Goal: Obtain resource: Obtain resource

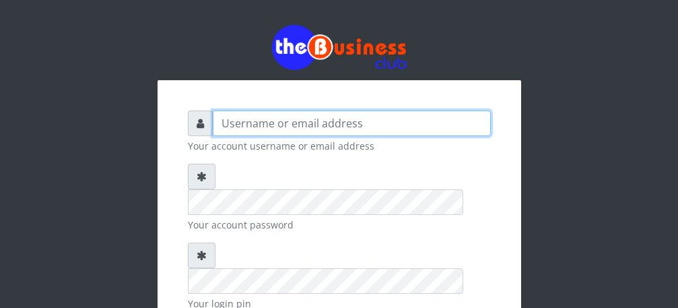
click at [296, 118] on input "text" at bounding box center [352, 123] width 278 height 26
type input "Talentino"
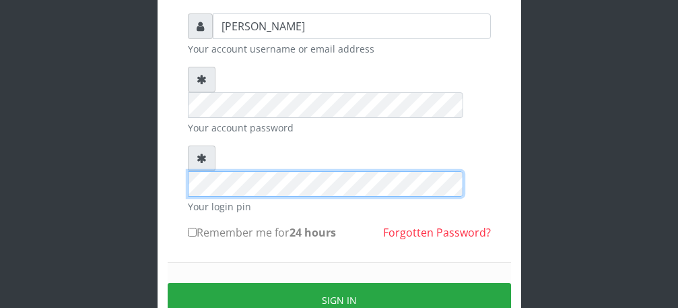
scroll to position [108, 0]
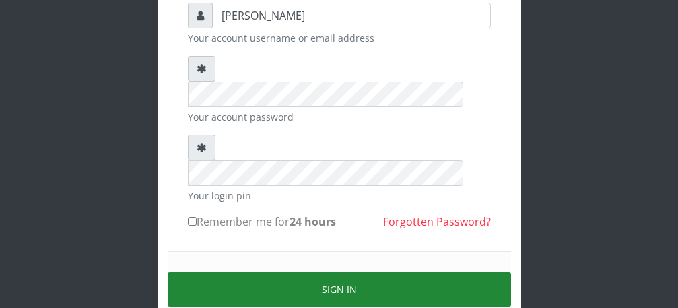
click at [344, 272] on button "Sign in" at bounding box center [339, 289] width 343 height 34
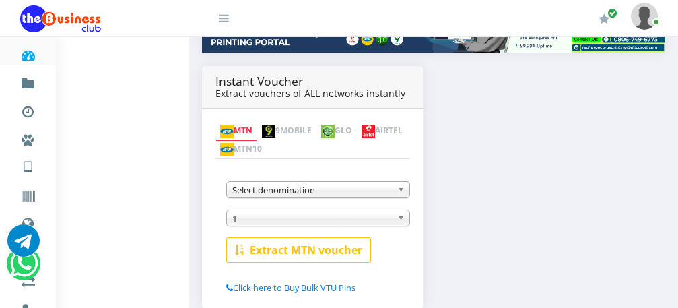
scroll to position [242, 0]
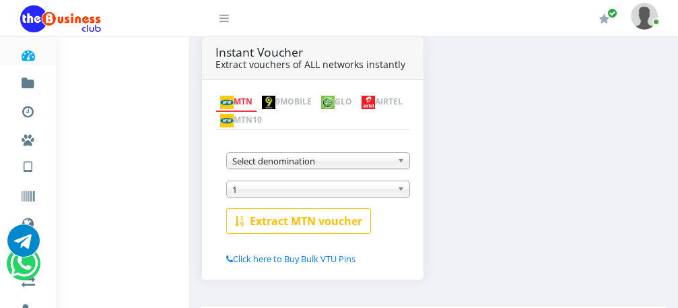
click at [357, 110] on link "AIRTEL" at bounding box center [382, 102] width 51 height 19
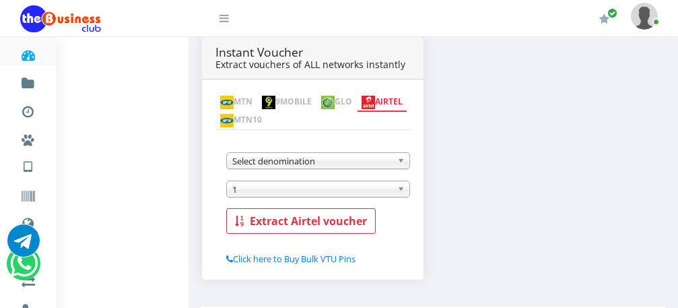
click at [362, 106] on img at bounding box center [368, 102] width 13 height 13
click at [400, 153] on b at bounding box center [403, 160] width 12 height 15
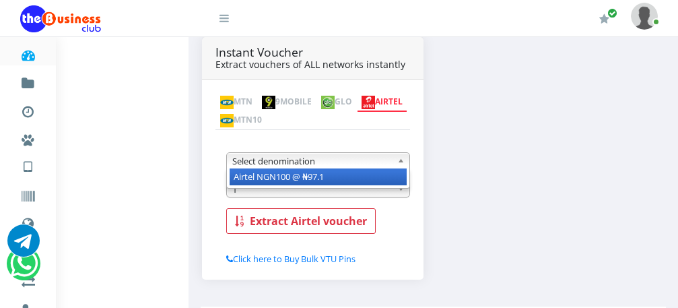
click at [395, 162] on div "Instant Voucher Extract vouchers of ALL networks instantly MTN 9MOBILE GLO AIRT…" at bounding box center [433, 164] width 483 height 255
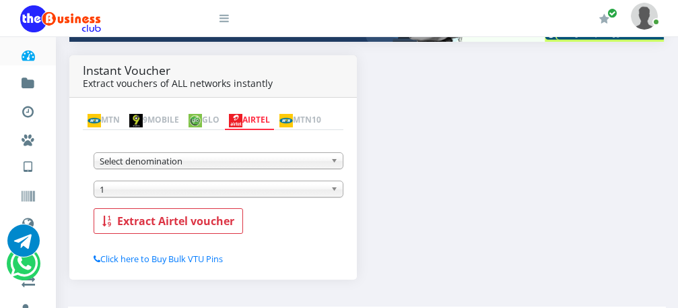
click at [242, 114] on img at bounding box center [235, 120] width 13 height 13
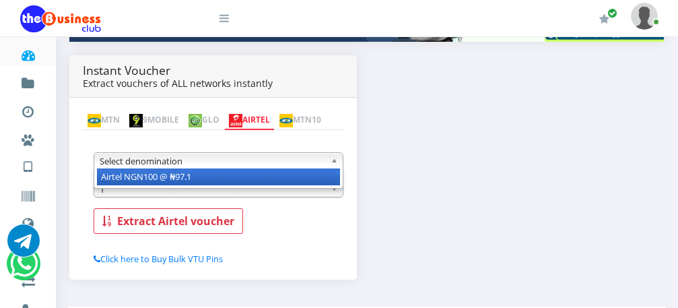
click at [333, 167] on b at bounding box center [337, 160] width 12 height 15
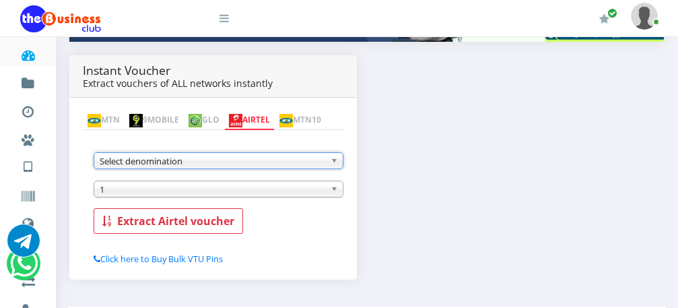
click at [333, 167] on b at bounding box center [337, 160] width 12 height 15
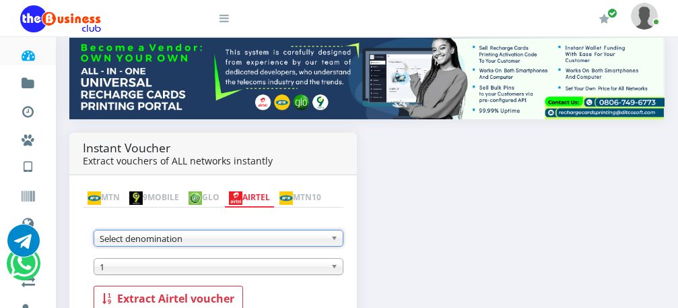
scroll to position [164, 0]
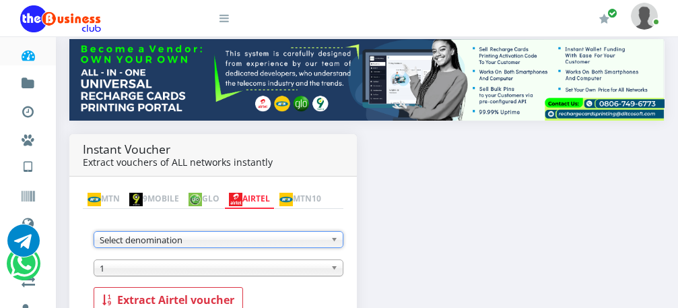
click at [275, 190] on link "AIRTEL" at bounding box center [249, 199] width 51 height 19
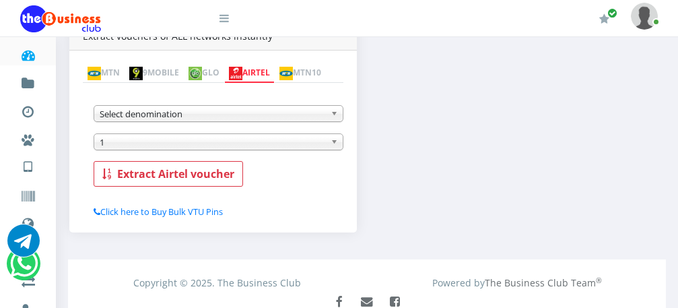
scroll to position [293, 0]
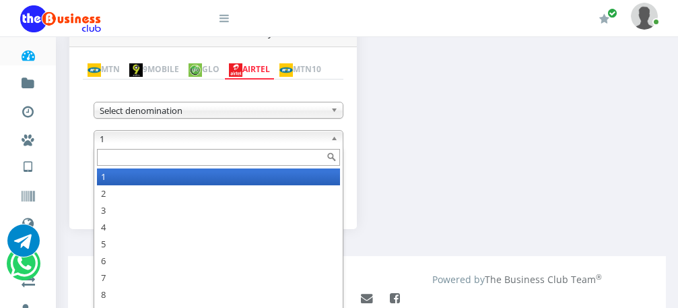
click at [336, 141] on b at bounding box center [337, 138] width 12 height 15
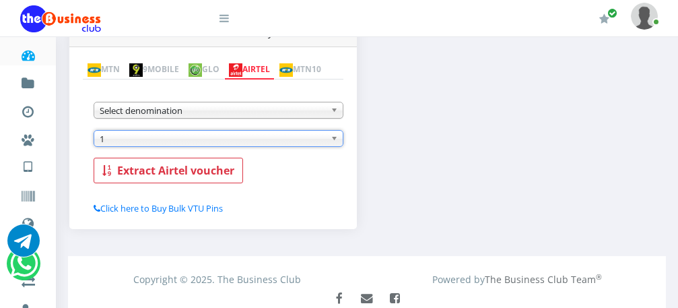
click at [336, 141] on b at bounding box center [337, 138] width 12 height 15
click at [335, 114] on b at bounding box center [337, 109] width 12 height 15
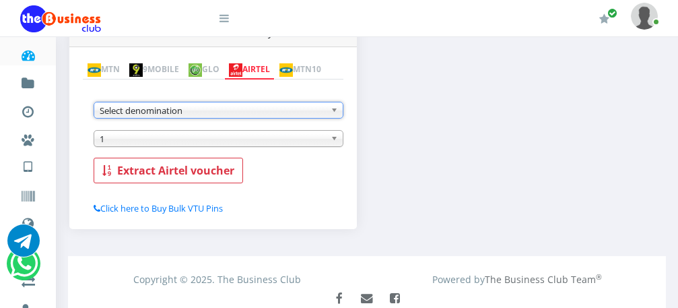
click at [335, 110] on b at bounding box center [337, 109] width 12 height 15
click at [240, 110] on span "Select denomination" at bounding box center [213, 110] width 226 height 16
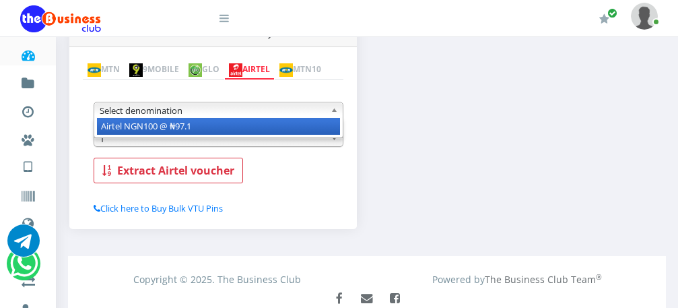
click at [233, 129] on li "Airtel NGN100 @ ₦97.1" at bounding box center [218, 126] width 243 height 17
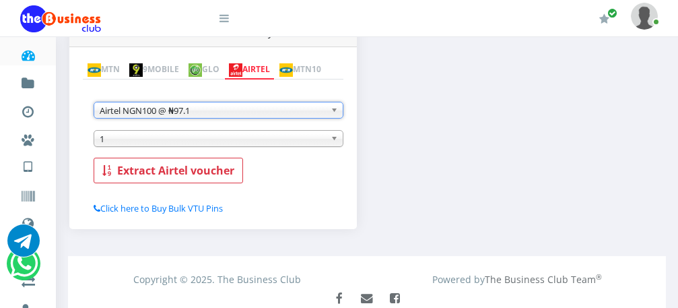
click at [230, 141] on span "1" at bounding box center [213, 139] width 226 height 16
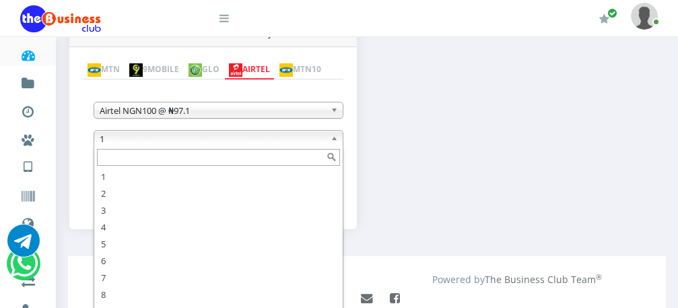
click at [247, 162] on input "text" at bounding box center [218, 157] width 243 height 17
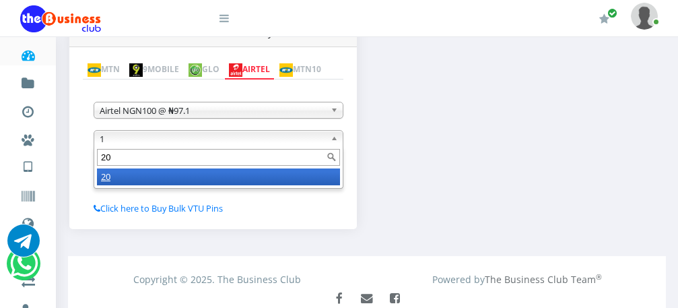
type input "20"
click at [241, 176] on li "20" at bounding box center [218, 176] width 243 height 17
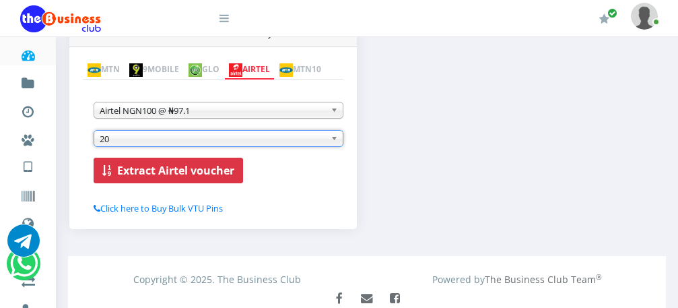
click at [200, 172] on b "Extract Airtel voucher" at bounding box center [175, 170] width 117 height 15
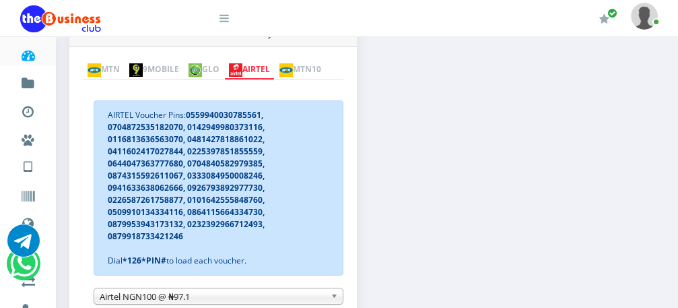
scroll to position [263, 0]
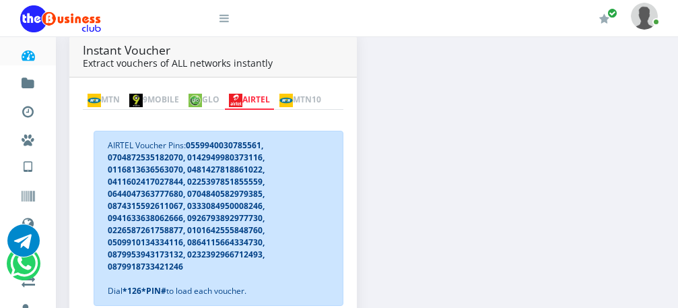
click at [106, 91] on link "MTN" at bounding box center [104, 100] width 42 height 19
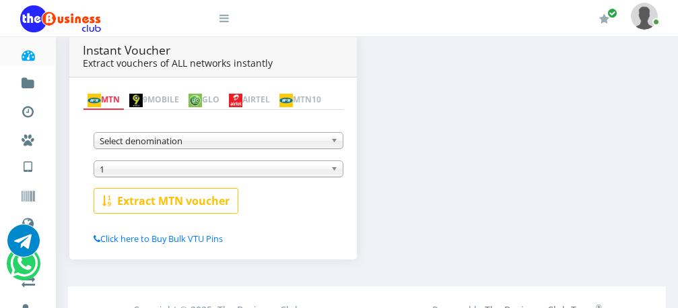
click at [199, 147] on span "Select denomination" at bounding box center [213, 141] width 226 height 16
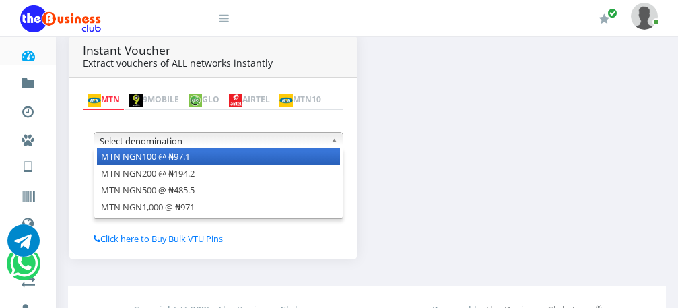
click at [198, 165] on li "MTN NGN100 @ ₦97.1" at bounding box center [218, 156] width 243 height 17
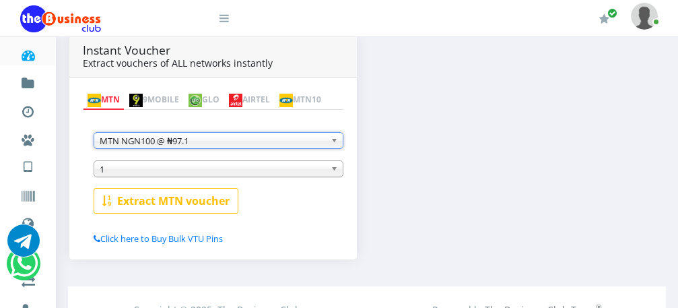
click at [205, 172] on span "1" at bounding box center [213, 169] width 226 height 16
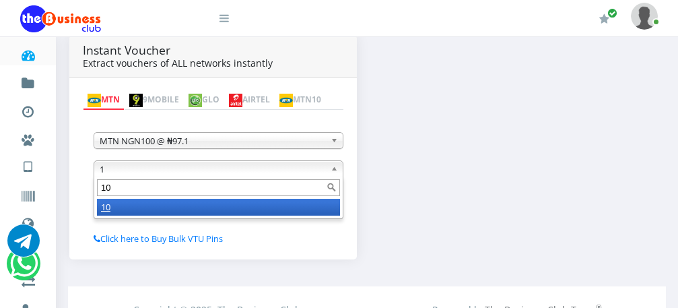
type input "10"
click at [197, 207] on li "10" at bounding box center [218, 207] width 243 height 17
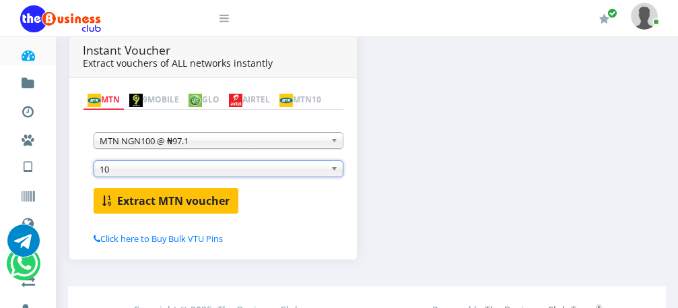
click at [163, 197] on b "Extract MTN voucher" at bounding box center [173, 200] width 112 height 15
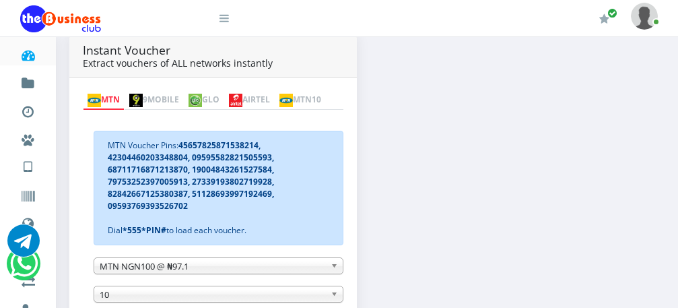
click at [339, 267] on b at bounding box center [337, 265] width 12 height 15
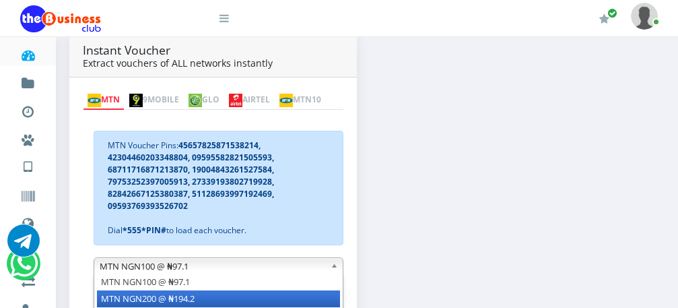
click at [325, 298] on li "MTN NGN200 @ ₦194.2" at bounding box center [218, 298] width 243 height 17
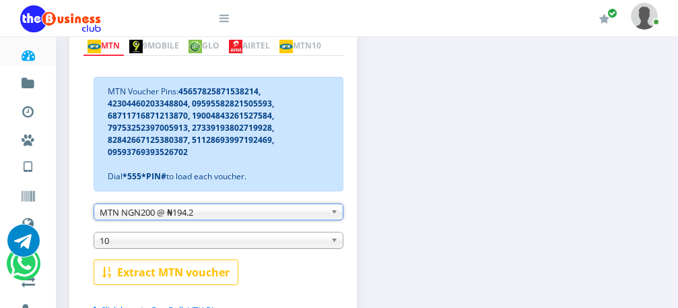
scroll to position [343, 0]
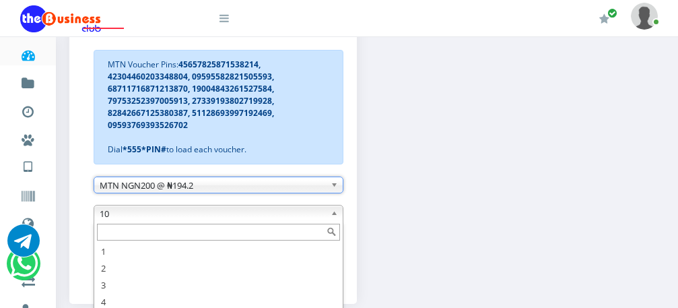
click at [289, 216] on span "10" at bounding box center [213, 213] width 226 height 16
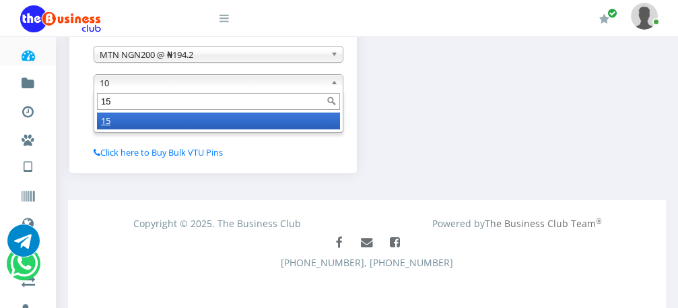
scroll to position [478, 0]
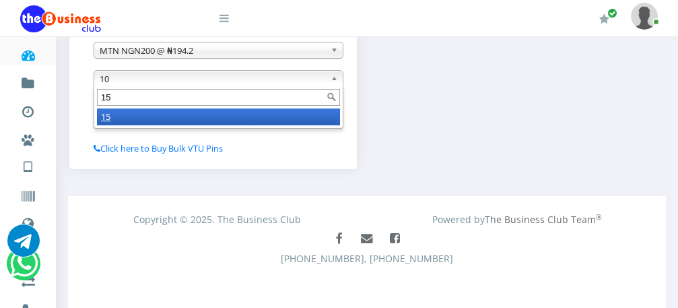
type input "15"
click at [257, 150] on div "MTN Voucher Pins: 45657825871538214, 42304460203348804, 09595582821505593, 6871…" at bounding box center [213, 24] width 261 height 261
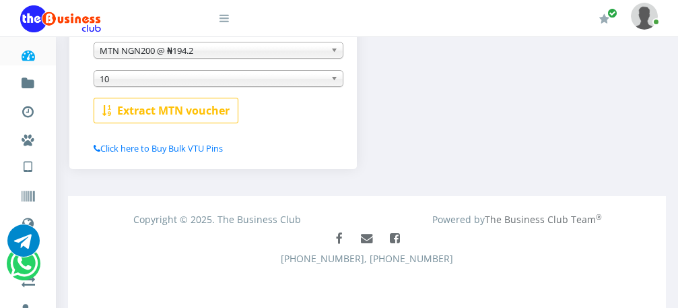
click at [246, 90] on div "MTN Voucher Pins: 45657825871538214, 42304460203348804, 09595582821505593, 6871…" at bounding box center [219, 11] width 250 height 224
click at [246, 91] on div "MTN Voucher Pins: 45657825871538214, 42304460203348804, 09595582821505593, 6871…" at bounding box center [219, 11] width 250 height 224
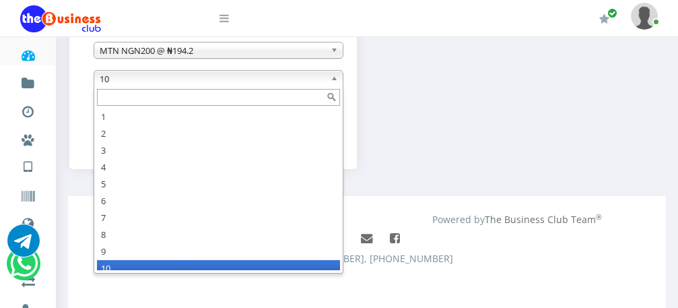
click at [247, 84] on span "10" at bounding box center [213, 79] width 226 height 16
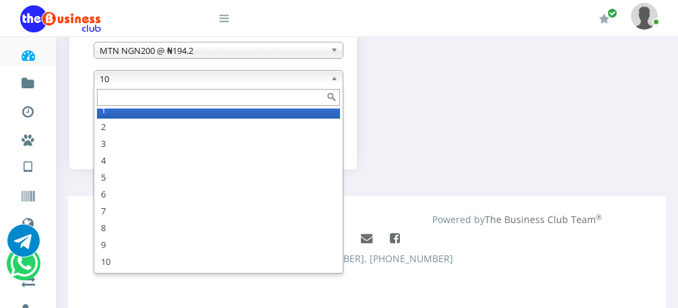
scroll to position [0, 0]
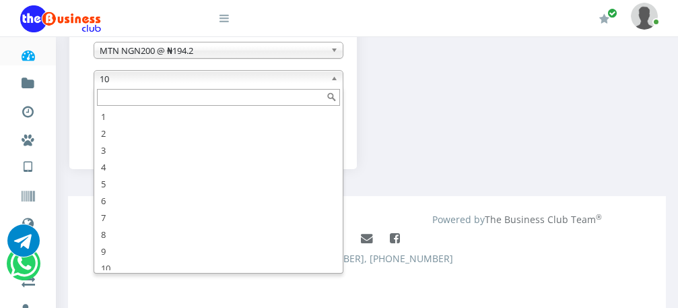
click at [232, 98] on input "text" at bounding box center [218, 97] width 243 height 17
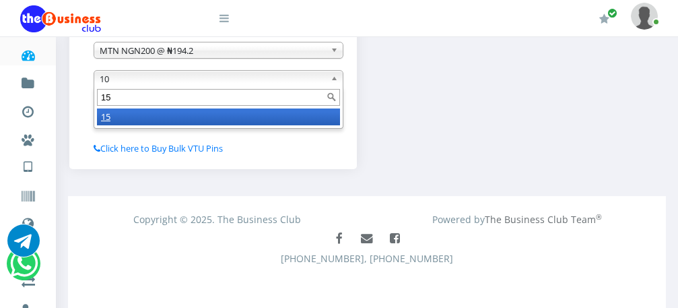
type input "15"
click at [223, 123] on li "15" at bounding box center [218, 116] width 243 height 17
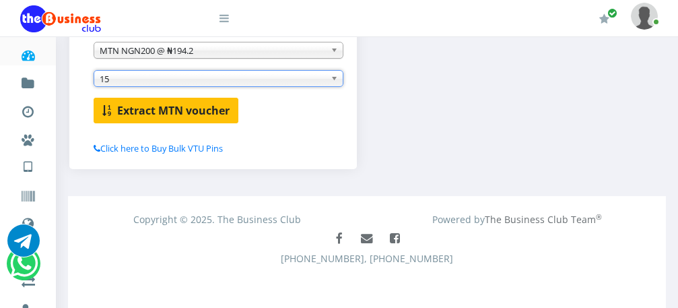
click at [201, 114] on b "Extract MTN voucher" at bounding box center [173, 110] width 112 height 15
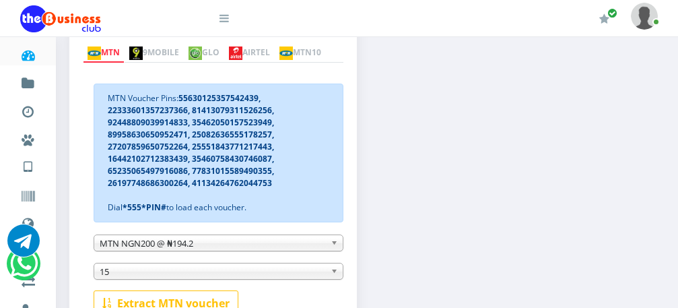
scroll to position [266, 0]
